Goal: Task Accomplishment & Management: Manage account settings

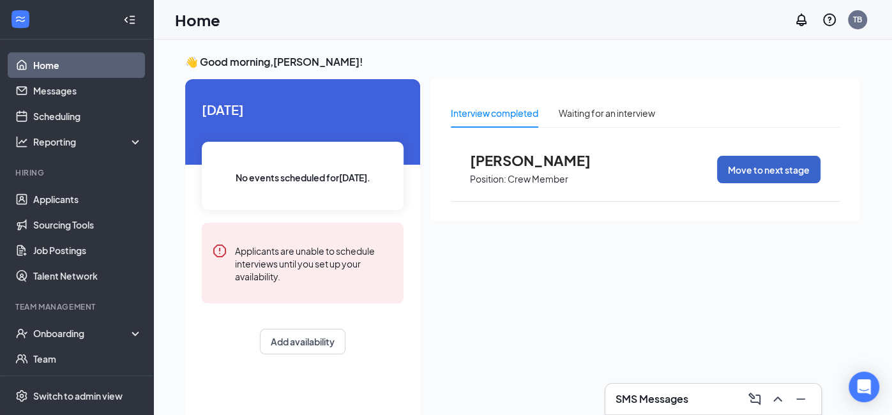
click at [775, 172] on button "Move to next stage" at bounding box center [768, 169] width 103 height 27
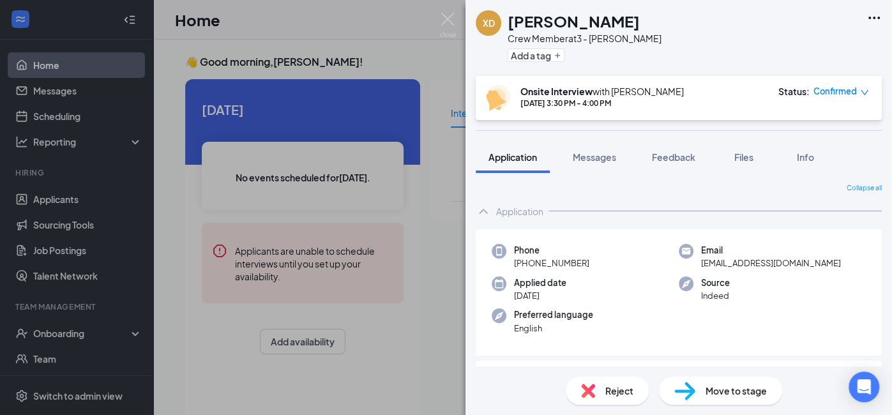
click at [830, 93] on span "Confirmed" at bounding box center [834, 91] width 43 height 13
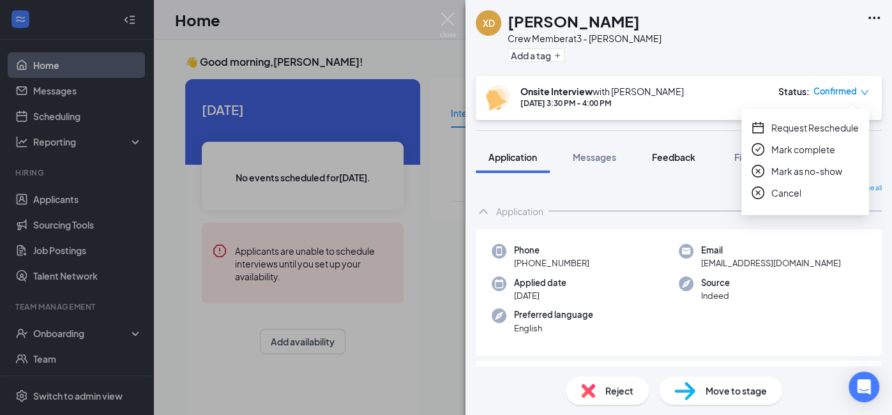
click at [667, 151] on span "Feedback" at bounding box center [673, 156] width 43 height 11
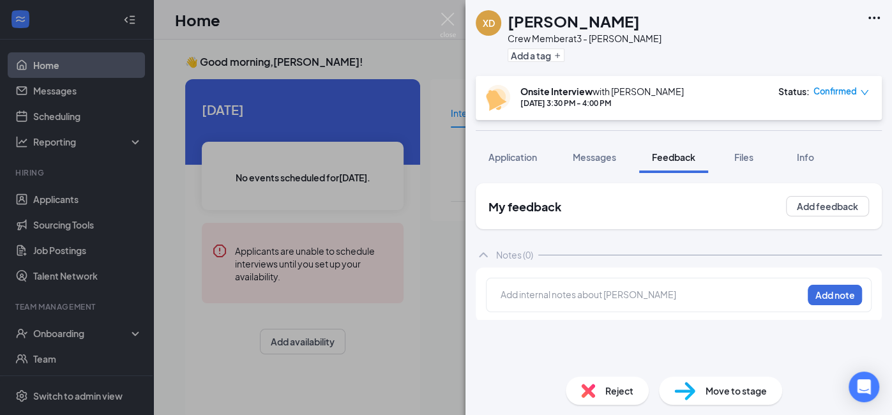
click at [701, 391] on div "Move to stage" at bounding box center [720, 391] width 123 height 28
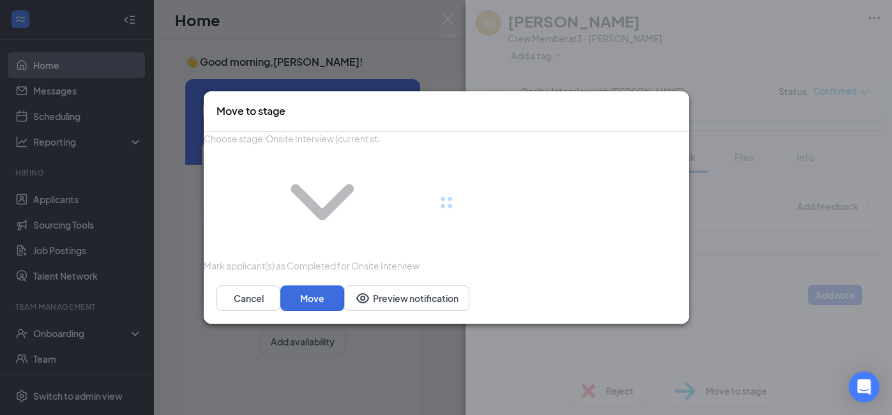
type input "Hiring Complete (final stage)"
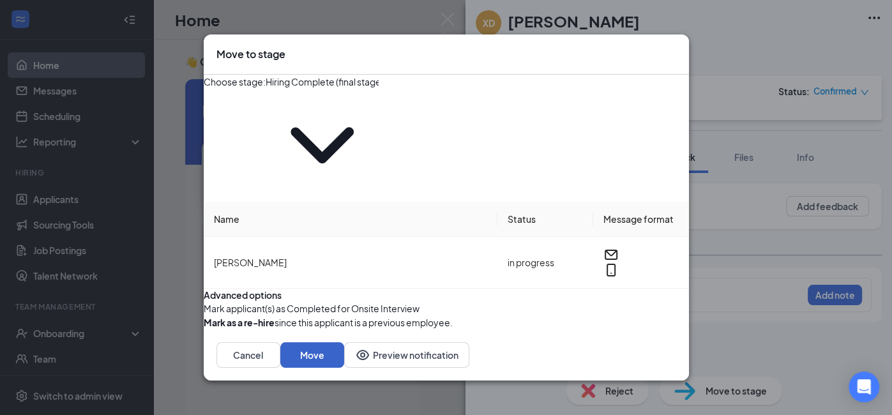
click at [344, 342] on button "Move" at bounding box center [312, 355] width 64 height 26
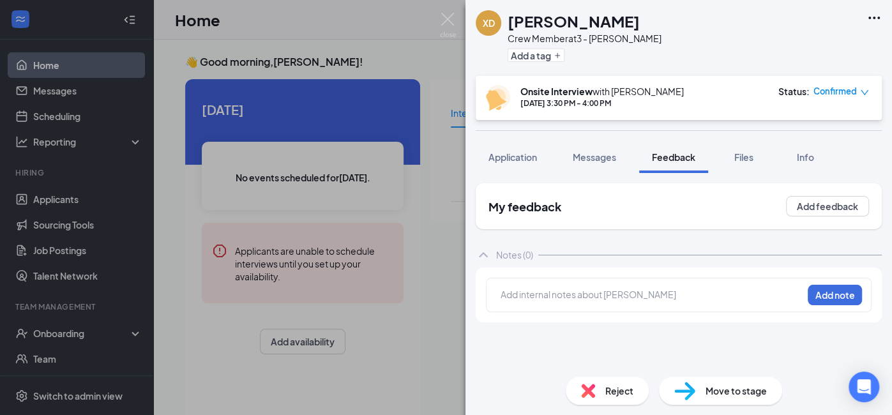
click at [450, 19] on img at bounding box center [448, 25] width 16 height 25
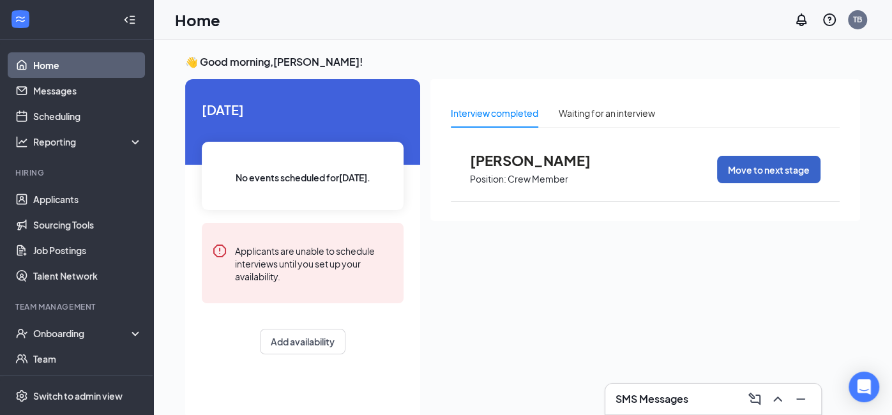
click at [749, 176] on button "Move to next stage" at bounding box center [768, 169] width 103 height 27
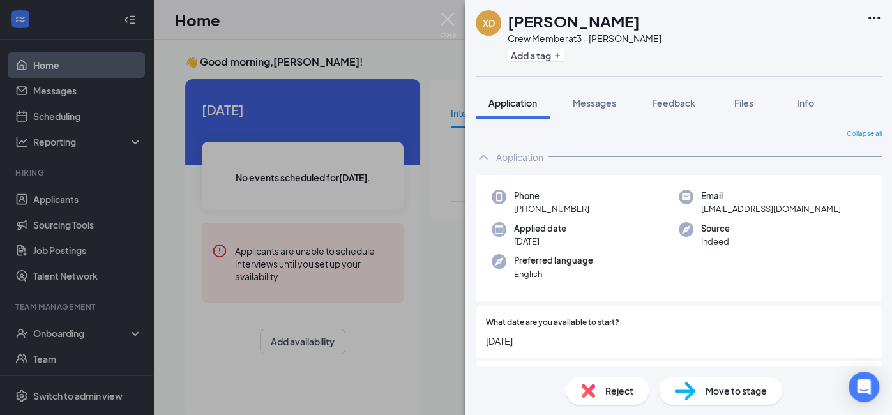
click at [691, 393] on img at bounding box center [684, 391] width 21 height 19
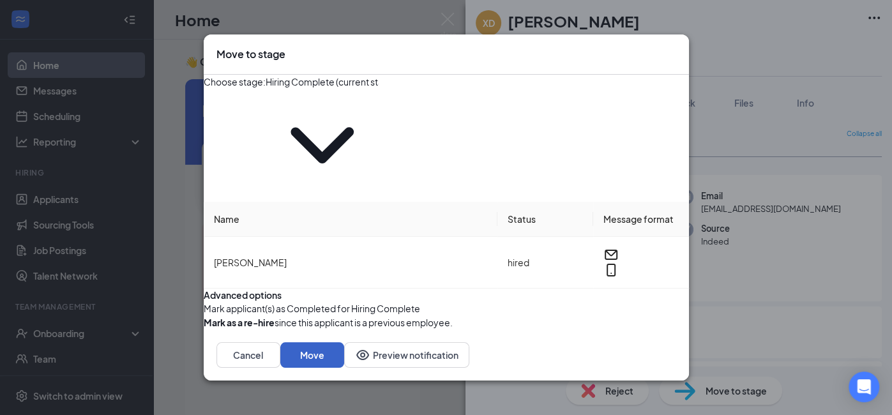
click at [344, 342] on button "Move" at bounding box center [312, 355] width 64 height 26
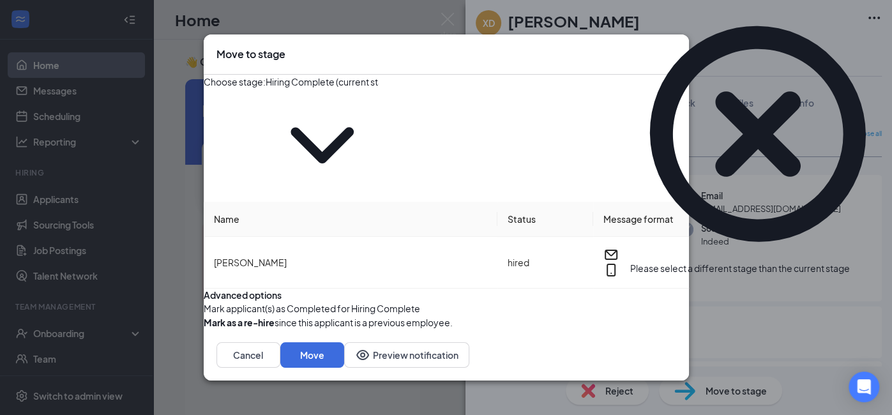
click at [402, 133] on div "Choose stage : Hiring Complete (current stage)" at bounding box center [446, 138] width 485 height 127
click at [378, 89] on input "Hiring Complete (current stage)" at bounding box center [322, 82] width 113 height 14
click at [357, 206] on div "Hiring Complete (current stage)" at bounding box center [322, 179] width 71 height 84
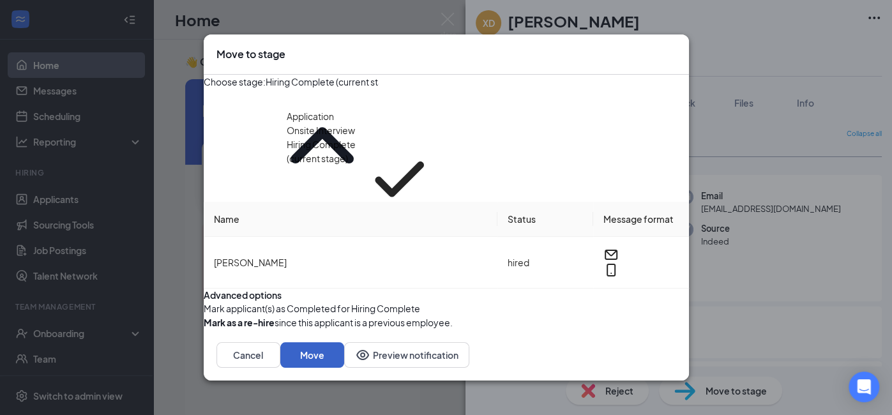
click at [344, 345] on button "Move" at bounding box center [312, 355] width 64 height 26
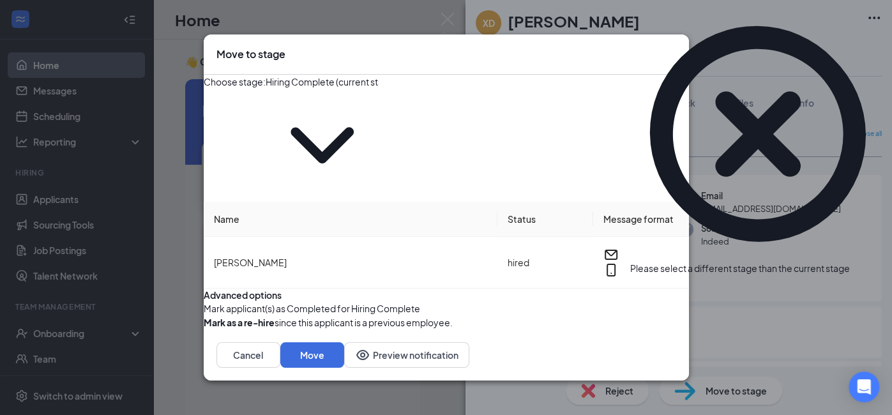
click at [676, 47] on icon "Cross" at bounding box center [676, 47] width 0 height 0
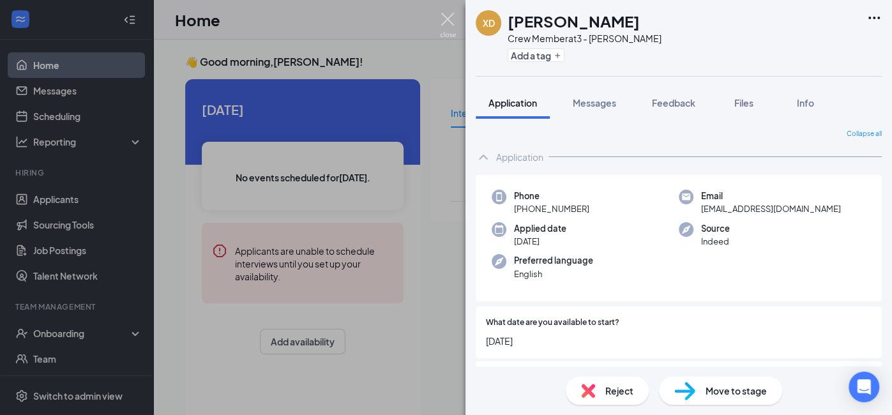
click at [454, 22] on img at bounding box center [448, 25] width 16 height 25
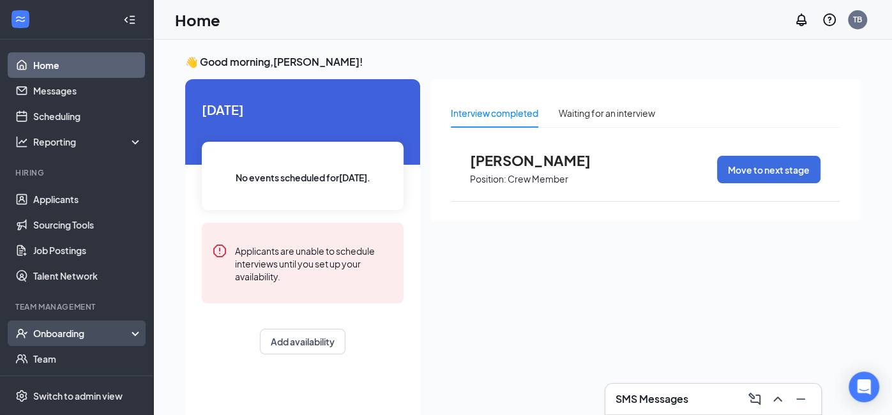
click at [86, 322] on div "Onboarding" at bounding box center [76, 333] width 153 height 26
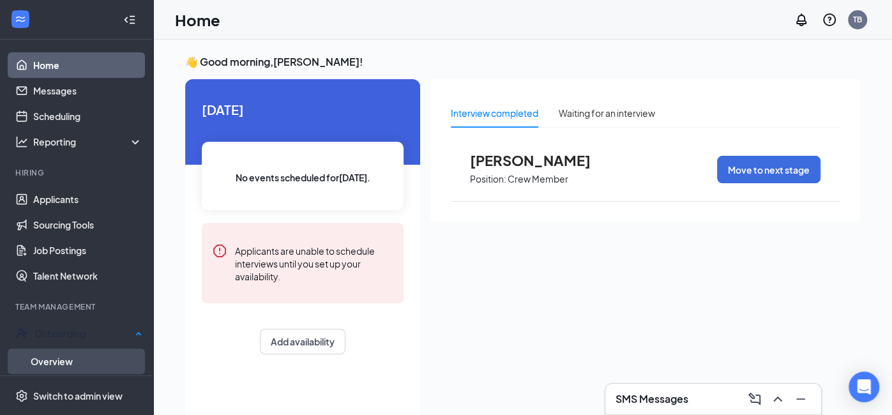
click at [80, 354] on link "Overview" at bounding box center [87, 361] width 112 height 26
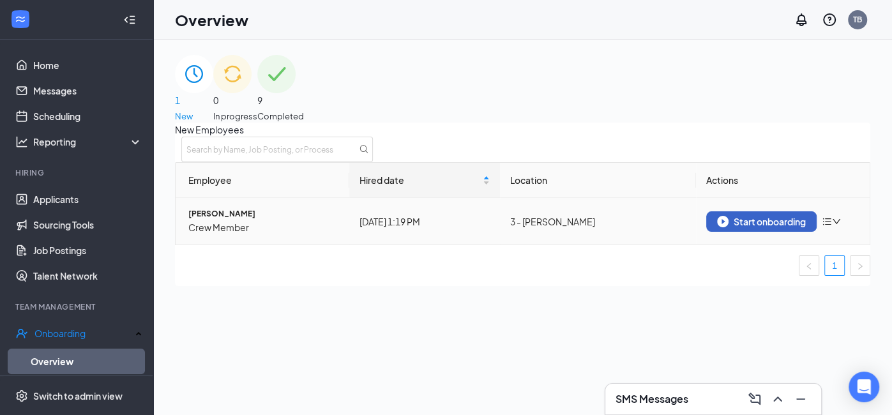
click at [751, 227] on div "Start onboarding" at bounding box center [761, 221] width 89 height 11
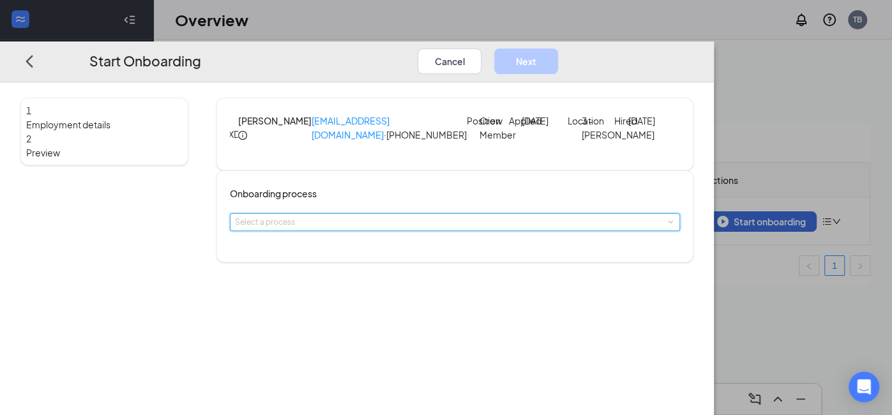
click at [399, 230] on div "Select a process" at bounding box center [454, 222] width 439 height 17
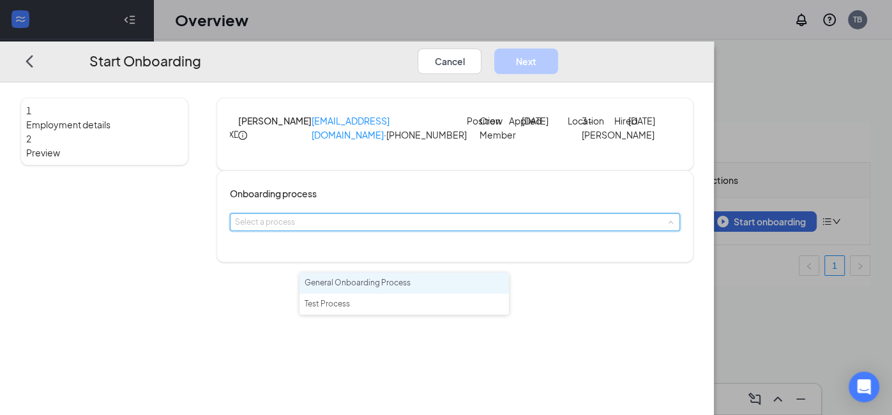
click at [393, 281] on span "General Onboarding Process" at bounding box center [357, 283] width 106 height 10
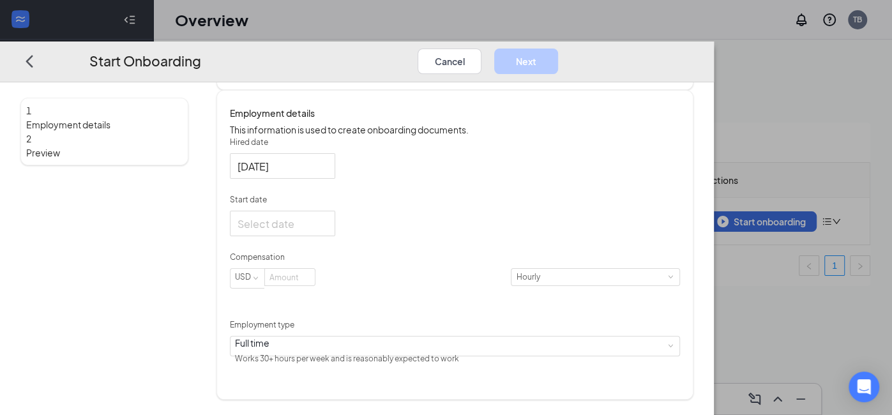
scroll to position [198, 0]
click at [325, 232] on input "Start date" at bounding box center [280, 224] width 87 height 16
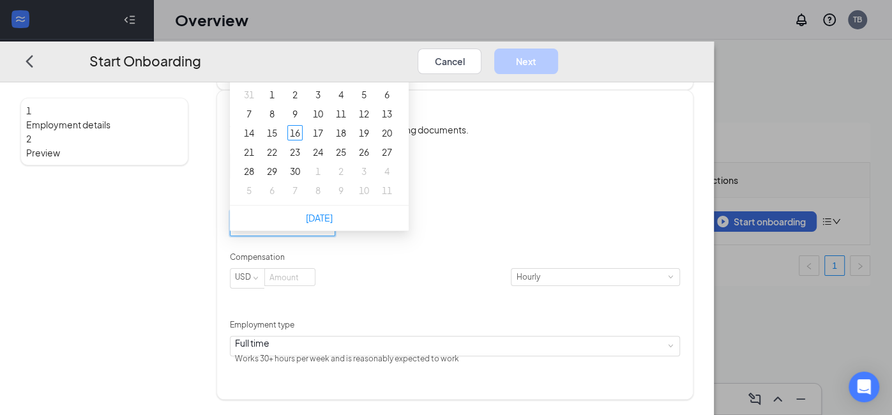
type input "[DATE]"
click at [326, 140] on div "17" at bounding box center [317, 132] width 15 height 15
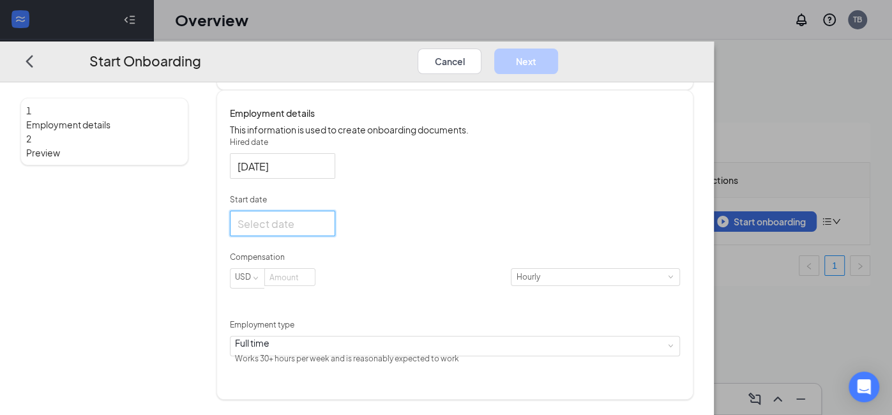
click at [325, 232] on input "Start date" at bounding box center [280, 224] width 87 height 16
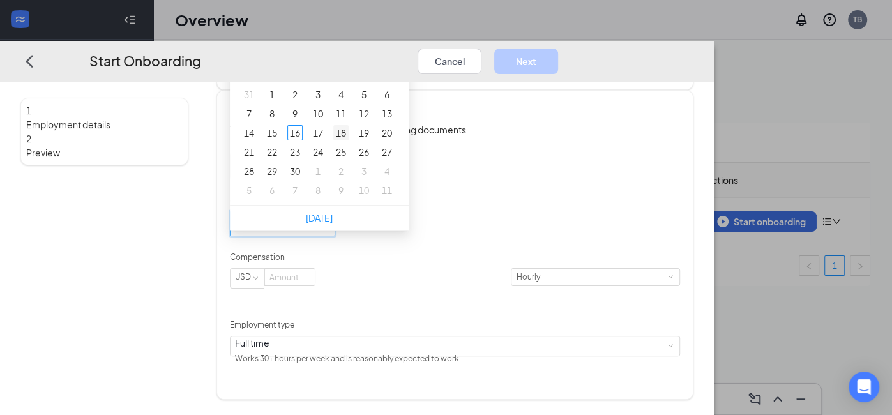
type input "[DATE]"
click at [348, 140] on div "18" at bounding box center [340, 132] width 15 height 15
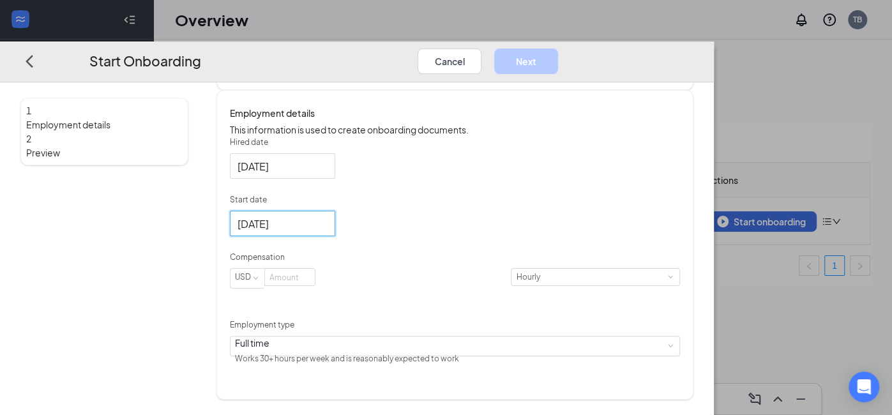
click at [565, 267] on div "Hired date [DATE] Start date [DATE] [DATE] Su Mo Tu We Th Fr Sa 31 1 2 3 4 5 6 …" at bounding box center [454, 253] width 449 height 232
click at [315, 279] on span "Increase Value" at bounding box center [307, 274] width 13 height 10
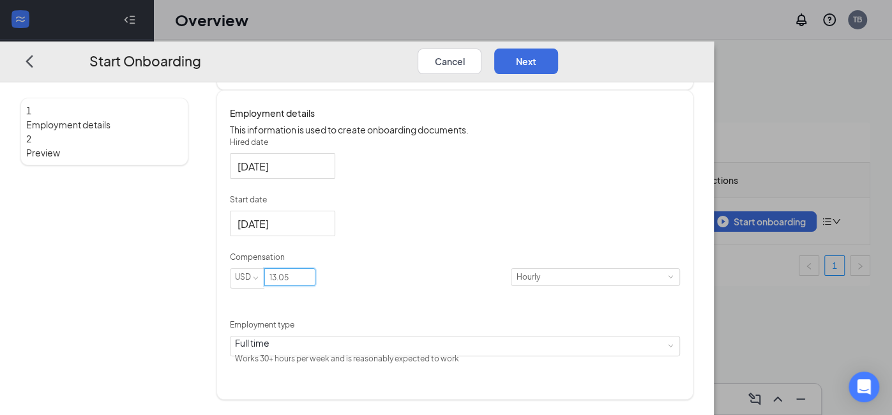
click at [671, 301] on div "Hired date [DATE] Start date [DATE] [DATE] Su Mo Tu We Th Fr Sa 31 1 2 3 4 5 6 …" at bounding box center [454, 253] width 449 height 232
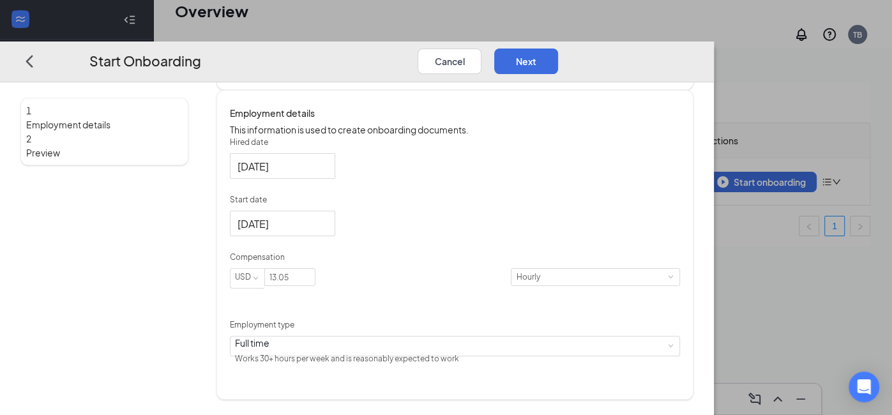
scroll to position [57, 0]
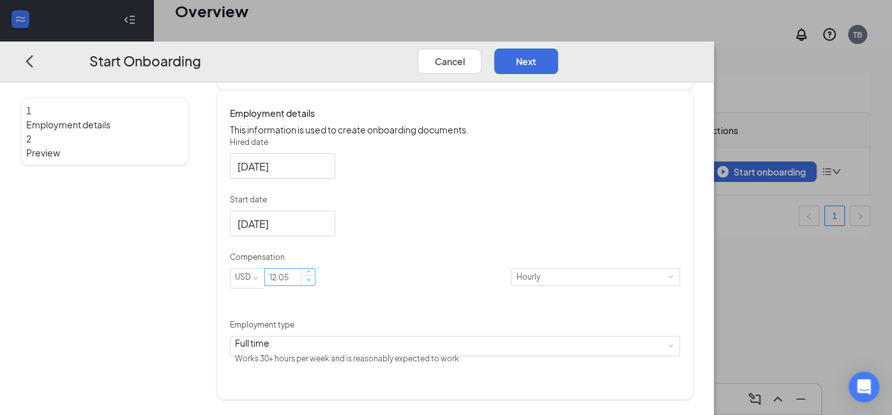
click at [315, 285] on span "Decrease Value" at bounding box center [307, 280] width 13 height 10
click at [311, 276] on span "Increase Value" at bounding box center [308, 274] width 4 height 4
click at [679, 207] on div "Hired date [DATE] Start date [DATE] [DATE] Su Mo Tu We Th Fr Sa 31 1 2 3 4 5 6 …" at bounding box center [454, 253] width 449 height 232
click at [315, 285] on input "13.05" at bounding box center [290, 277] width 50 height 17
type input "13"
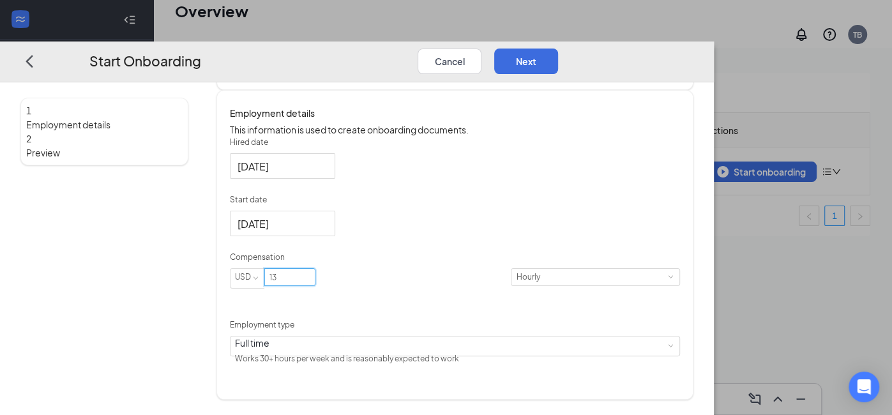
click at [610, 356] on div "Hired date [DATE] Start date [DATE] [DATE] Su Mo Tu We Th Fr Sa 31 1 2 3 4 5 6 …" at bounding box center [454, 253] width 449 height 232
click at [558, 49] on button "Next" at bounding box center [526, 62] width 64 height 26
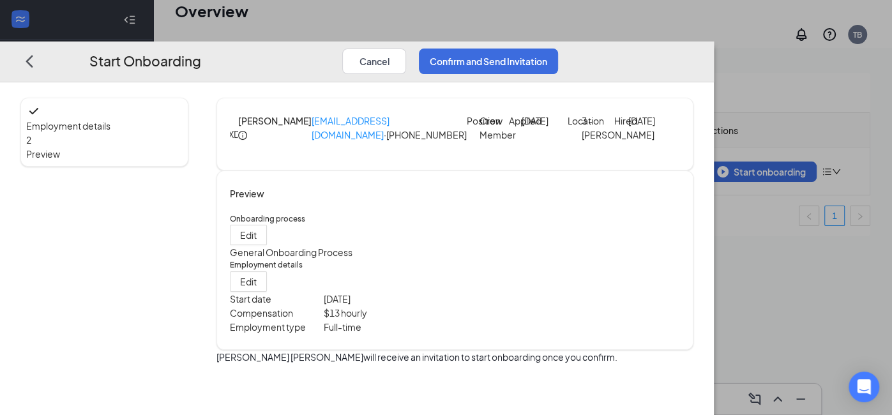
scroll to position [0, 0]
click at [558, 49] on button "Confirm and Send Invitation" at bounding box center [488, 62] width 139 height 26
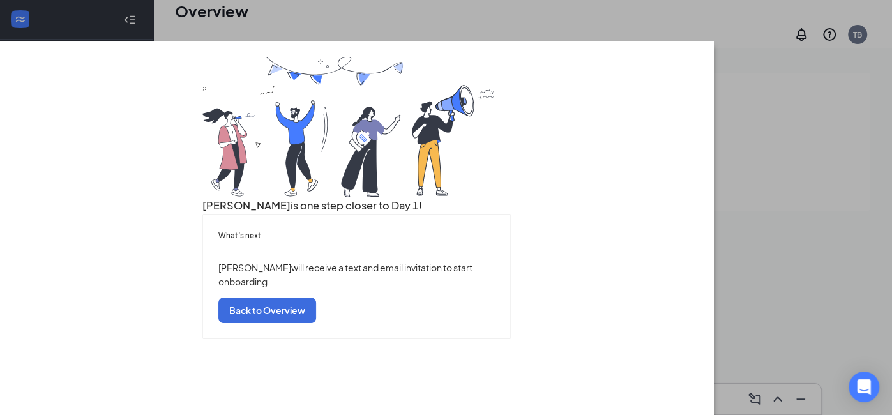
scroll to position [49, 0]
click at [316, 323] on button "Back to Overview" at bounding box center [267, 310] width 98 height 26
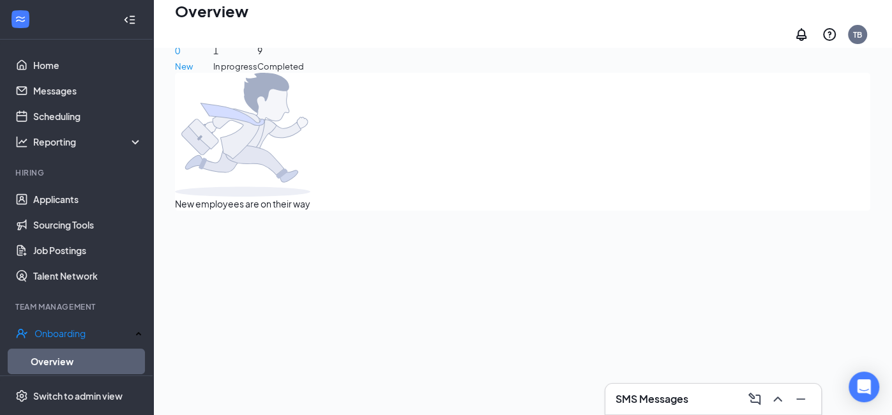
scroll to position [0, 0]
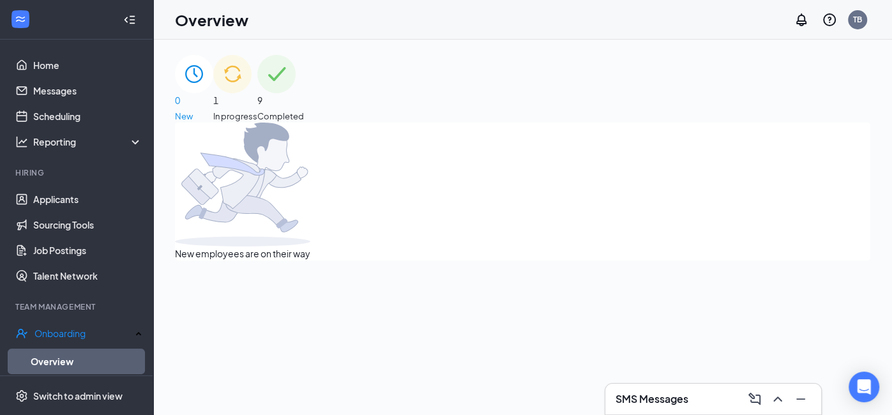
click at [257, 99] on span "1" at bounding box center [235, 100] width 44 height 14
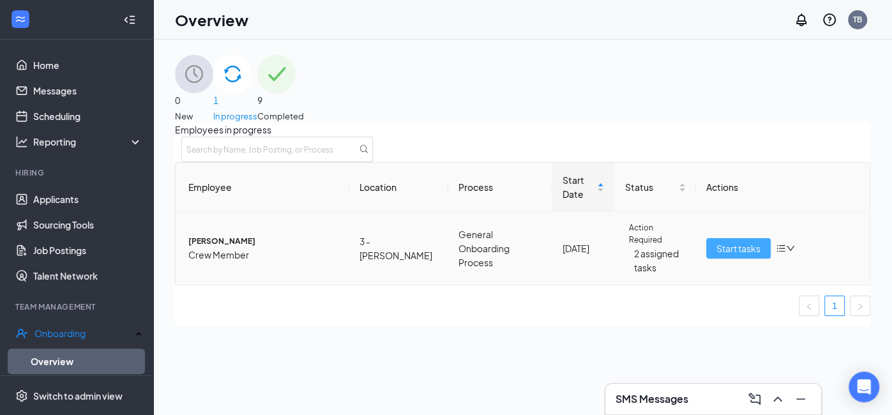
click at [739, 255] on span "Start tasks" at bounding box center [738, 248] width 44 height 14
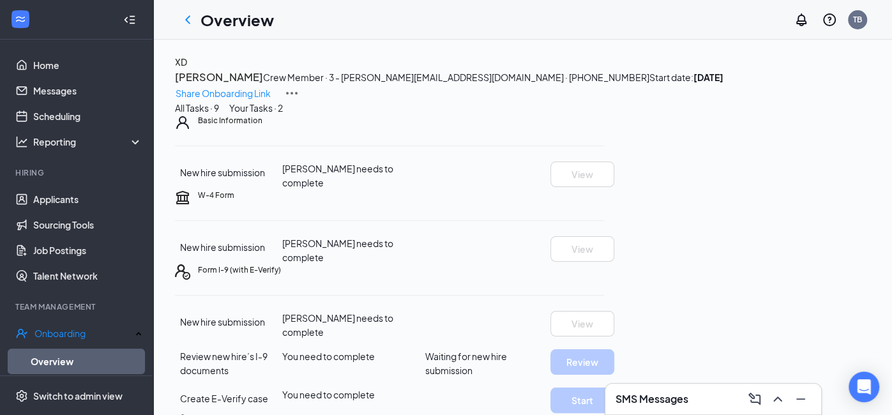
click at [766, 89] on div "Share Onboarding Link" at bounding box center [522, 93] width 695 height 15
click at [271, 86] on p "Share Onboarding Link" at bounding box center [223, 93] width 95 height 14
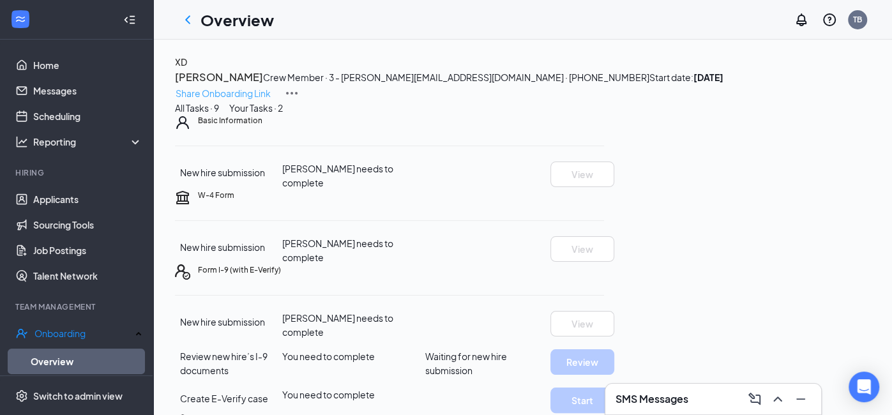
click at [271, 86] on p "Share Onboarding Link" at bounding box center [223, 93] width 95 height 14
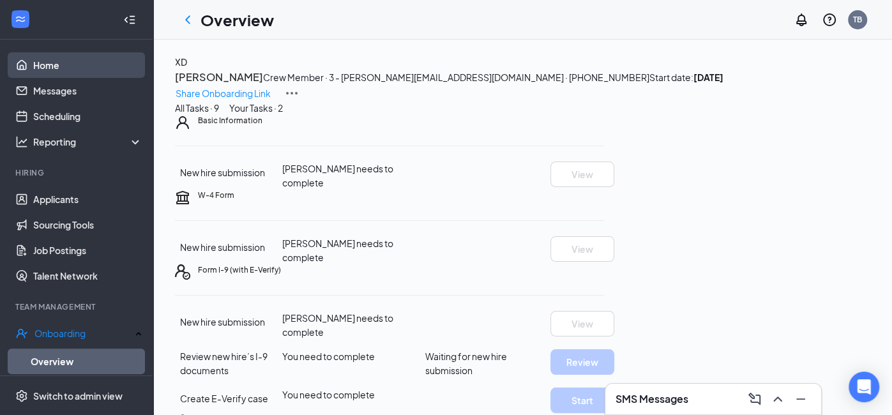
click at [91, 71] on link "Home" at bounding box center [87, 65] width 109 height 26
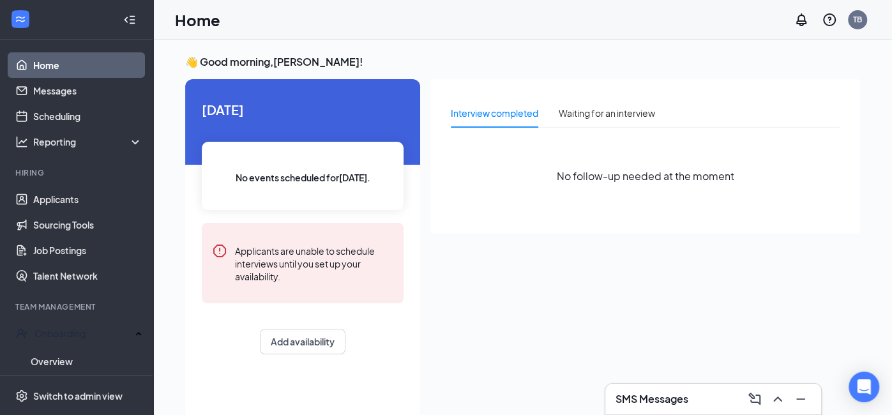
scroll to position [27, 0]
